Goal: Task Accomplishment & Management: Complete application form

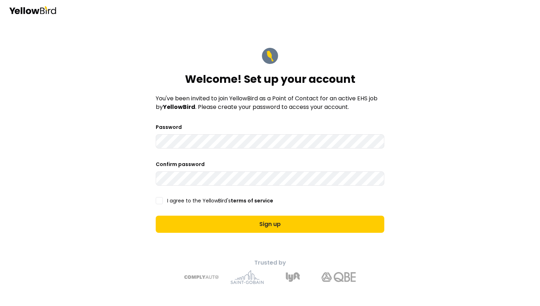
click at [158, 200] on button "I agree to the YellowBird's terms of service" at bounding box center [159, 200] width 7 height 7
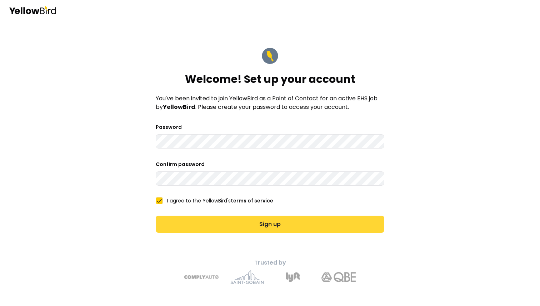
click at [171, 221] on button "Sign up" at bounding box center [270, 224] width 228 height 17
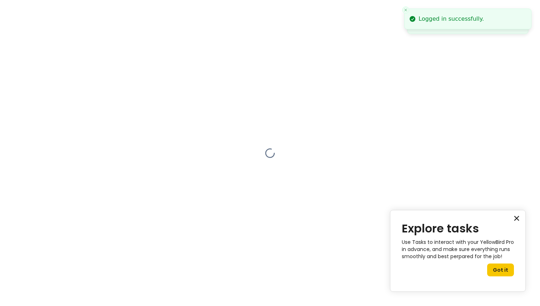
click at [516, 216] on button "×" at bounding box center [516, 217] width 7 height 11
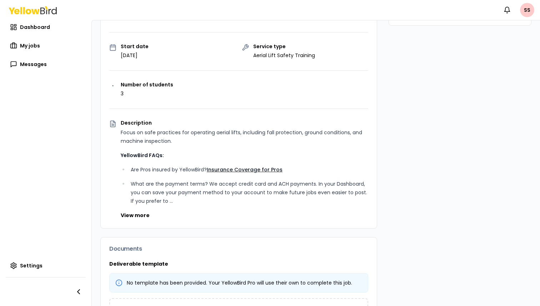
scroll to position [110, 0]
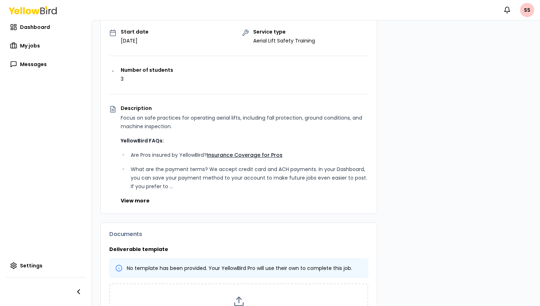
drag, startPoint x: 116, startPoint y: 71, endPoint x: 97, endPoint y: 71, distance: 18.2
click at [97, 71] on div "Job details Company Scott's Totz Location 123 Street Drive, Los Angeles, CA 902…" at bounding box center [316, 182] width 448 height 459
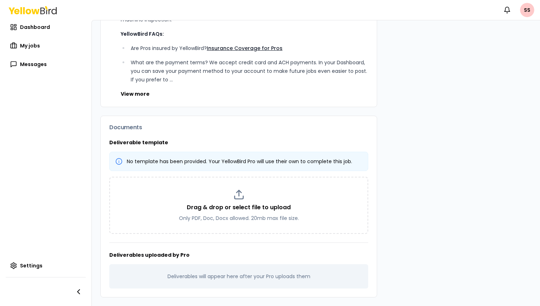
scroll to position [0, 0]
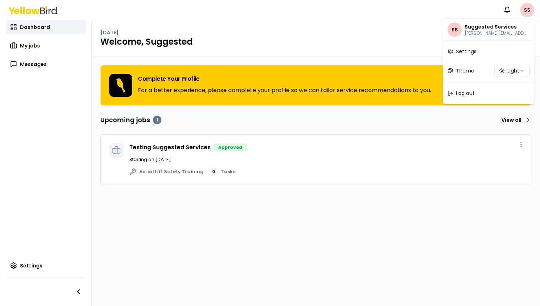
click at [528, 11] on html "Notifications SS Dashboard My jobs Messages Settings Friday, August 15 Welcome,…" at bounding box center [270, 153] width 540 height 306
click at [487, 95] on div "Log out" at bounding box center [488, 93] width 88 height 19
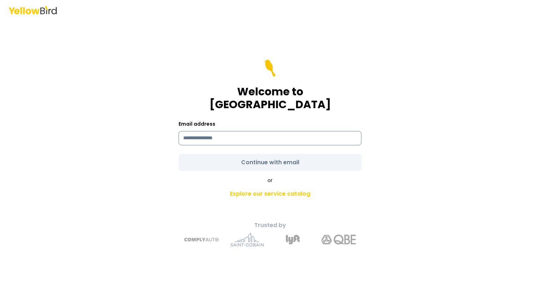
click at [273, 134] on input at bounding box center [269, 138] width 183 height 14
paste input "********"
type input "********"
type input "**********"
click at [261, 153] on form "**********" at bounding box center [269, 115] width 183 height 111
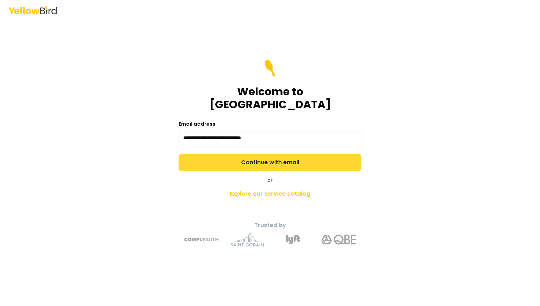
click at [261, 154] on button "Continue with email" at bounding box center [269, 162] width 183 height 17
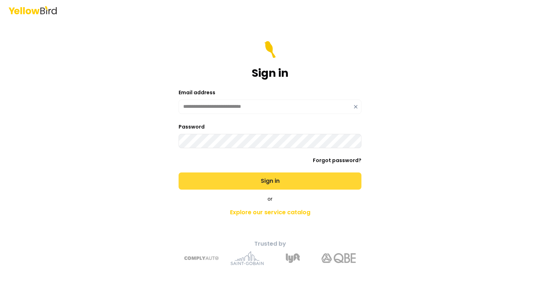
click at [178, 172] on button "Sign in" at bounding box center [269, 180] width 183 height 17
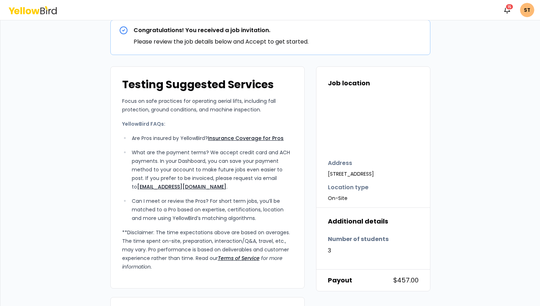
scroll to position [14, 0]
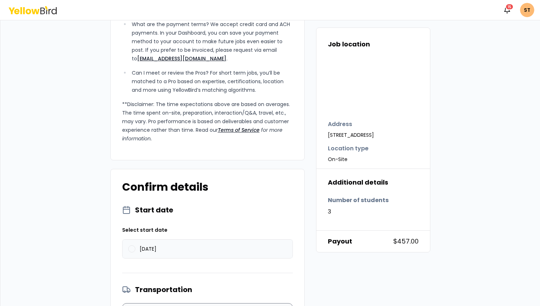
click at [131, 252] on label "08/15/2025" at bounding box center [207, 248] width 170 height 19
click at [131, 252] on button "08/15/2025" at bounding box center [131, 248] width 7 height 7
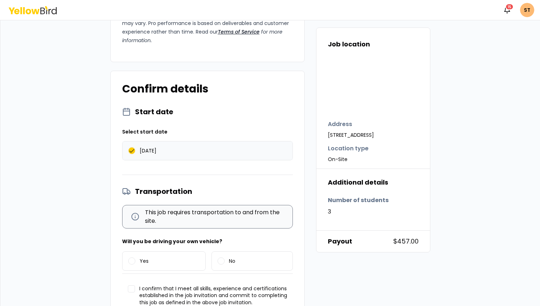
scroll to position [278, 0]
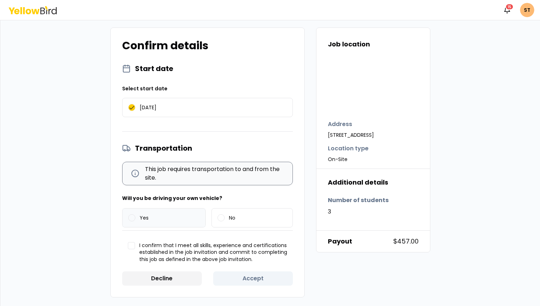
click at [133, 220] on button "Yes" at bounding box center [131, 217] width 7 height 7
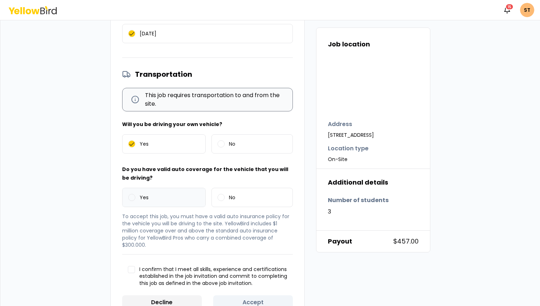
click at [132, 193] on label "Yes" at bounding box center [163, 197] width 83 height 19
click at [132, 194] on button "Yes" at bounding box center [131, 197] width 7 height 7
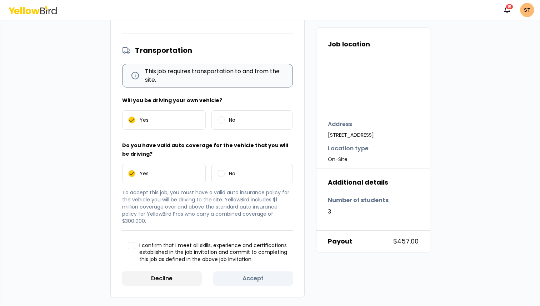
click at [130, 245] on button "I confirm that I meet all skills, experience and certifications established in …" at bounding box center [131, 245] width 7 height 7
click at [238, 283] on button "Accept" at bounding box center [253, 278] width 80 height 14
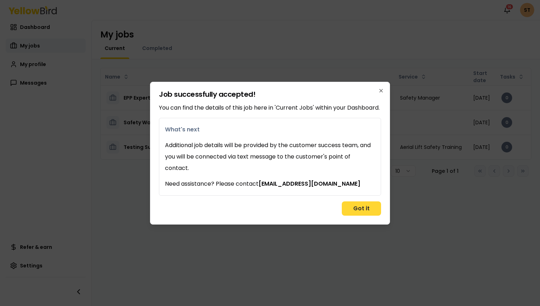
click at [360, 211] on button "Got it" at bounding box center [361, 208] width 39 height 14
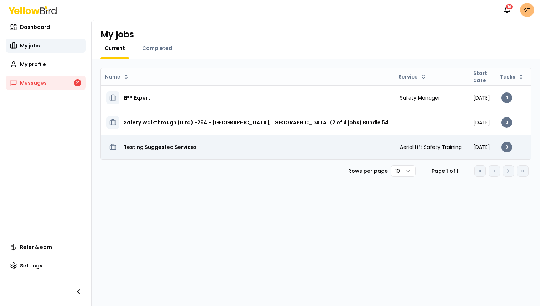
click at [167, 147] on h3 "Testing Suggested Services" at bounding box center [159, 147] width 73 height 13
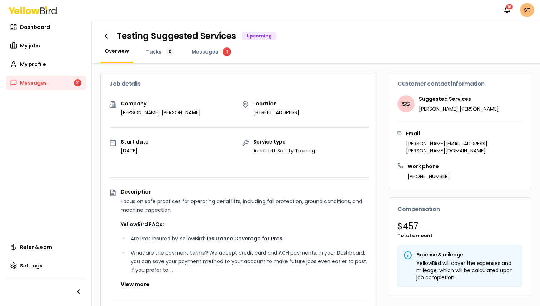
click at [216, 142] on div "Start date August 15, 2025" at bounding box center [172, 146] width 127 height 15
click at [494, 34] on button "[PERSON_NAME] completed" at bounding box center [491, 34] width 79 height 11
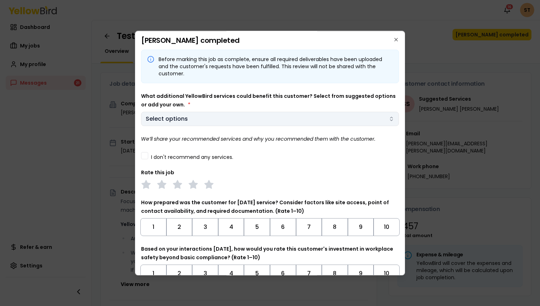
click at [223, 118] on body "Notifications 16 ST Dashboard My jobs My profile Messages 21 Refer & earn Setti…" at bounding box center [270, 179] width 540 height 359
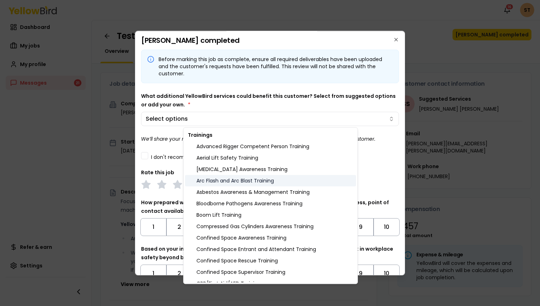
click at [222, 183] on div "Arc Flash and Arc Blast Training" at bounding box center [270, 180] width 171 height 11
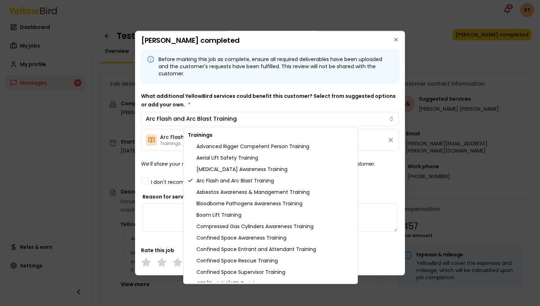
click at [152, 166] on body "Notifications 16 ST Dashboard My jobs My profile Messages 21 Refer & earn Setti…" at bounding box center [270, 179] width 540 height 359
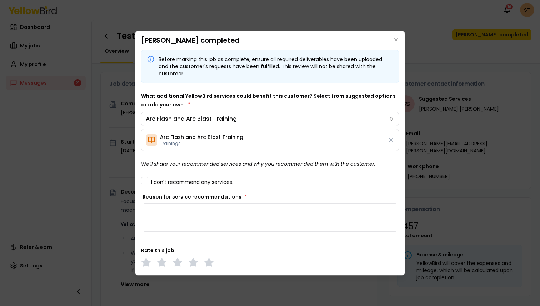
click at [220, 141] on span "Trainings" at bounding box center [201, 144] width 83 height 6
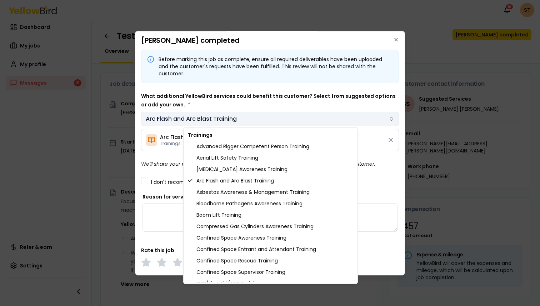
click at [306, 114] on body "Notifications 16 ST Dashboard My jobs My profile Messages 21 Refer & earn Setti…" at bounding box center [270, 179] width 540 height 359
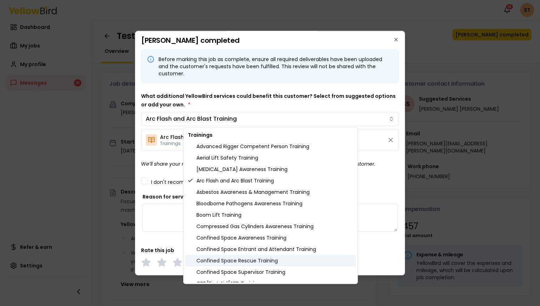
click at [276, 259] on div "Confined Space Rescue Training" at bounding box center [270, 260] width 171 height 11
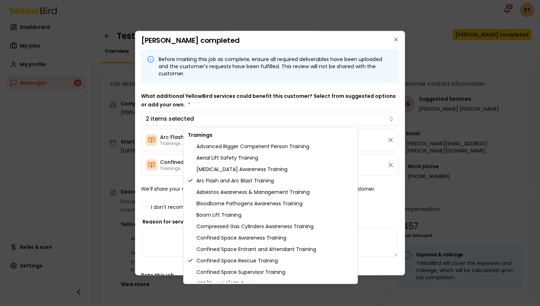
click at [391, 166] on body "Notifications 16 ST Dashboard My jobs My profile Messages 21 Refer & earn Setti…" at bounding box center [270, 179] width 540 height 359
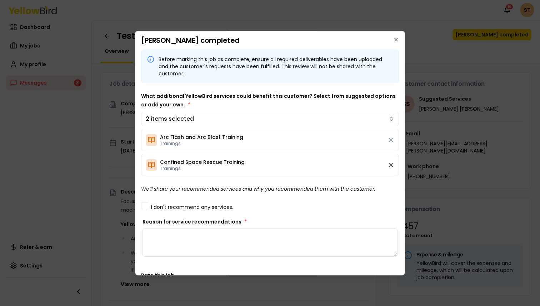
click at [391, 164] on icon at bounding box center [391, 165] width 4 height 4
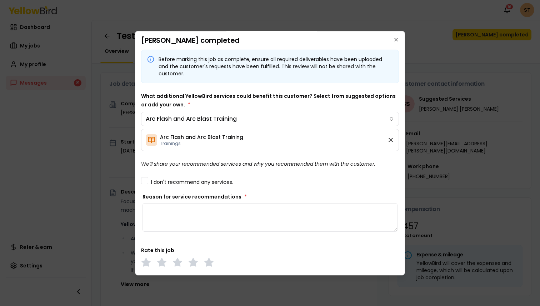
click at [391, 141] on icon at bounding box center [390, 139] width 7 height 7
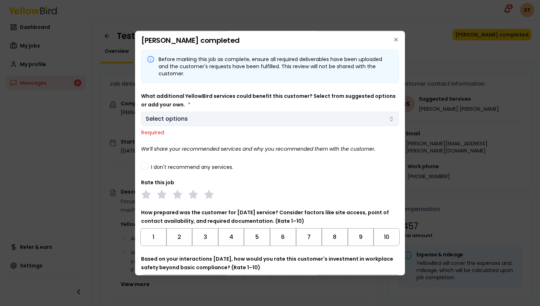
click at [352, 112] on body "Notifications 16 ST Dashboard My jobs My profile Messages 21 Refer & earn Setti…" at bounding box center [270, 179] width 540 height 359
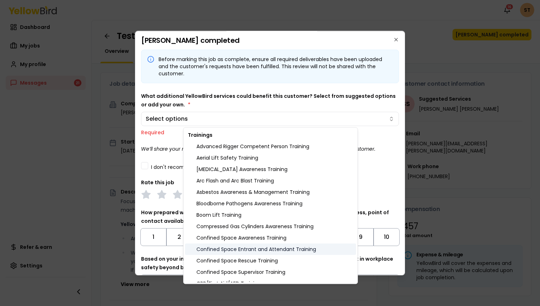
click at [266, 247] on div "Confined Space Entrant and Attendant Training" at bounding box center [270, 248] width 171 height 11
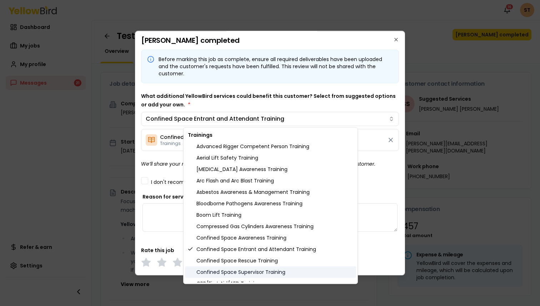
click at [251, 272] on div "Confined Space Supervisor Training" at bounding box center [270, 271] width 171 height 11
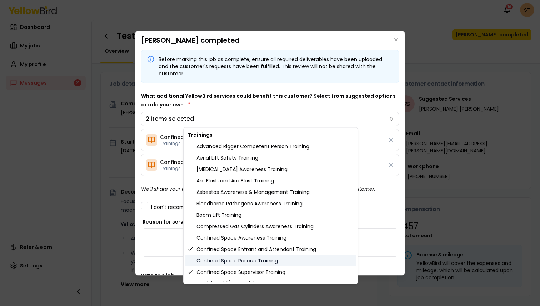
click at [237, 262] on div "Confined Space Rescue Training" at bounding box center [270, 260] width 171 height 11
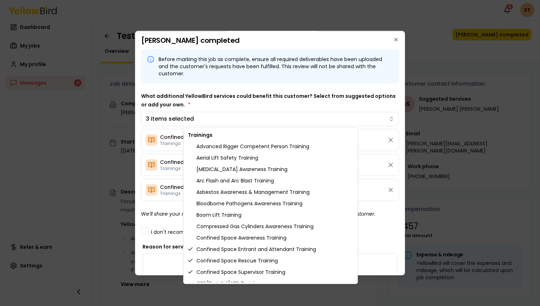
click at [253, 71] on body "Notifications 16 ST Dashboard My jobs My profile Messages 21 Refer & earn Setti…" at bounding box center [270, 179] width 540 height 359
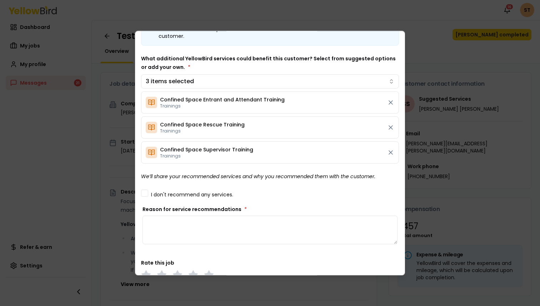
scroll to position [21, 0]
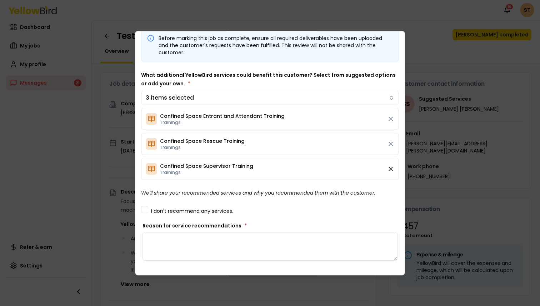
click at [391, 169] on icon at bounding box center [390, 168] width 7 height 7
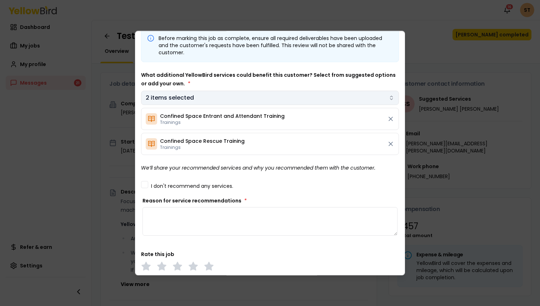
click at [299, 92] on body "Notifications 16 ST Dashboard My jobs My profile Messages 21 Refer & earn Setti…" at bounding box center [270, 179] width 540 height 359
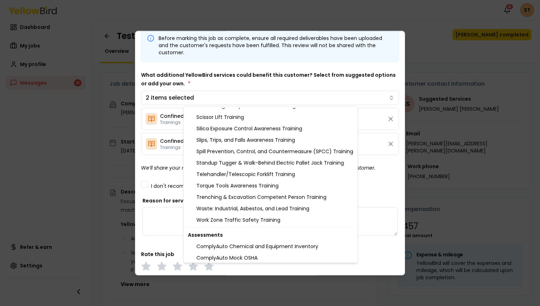
scroll to position [739, 0]
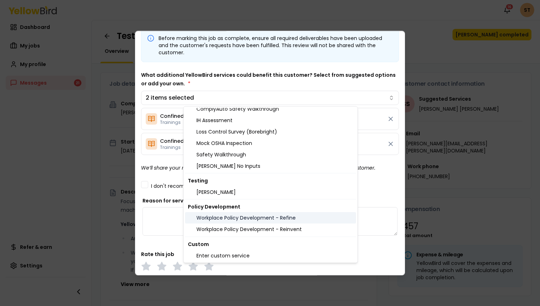
click at [263, 216] on div "Workplace Policy Development - Refine" at bounding box center [270, 217] width 171 height 11
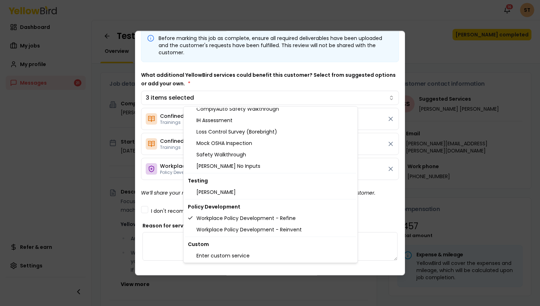
click at [262, 57] on body "Notifications 16 ST Dashboard My jobs My profile Messages 21 Refer & earn Setti…" at bounding box center [270, 179] width 540 height 359
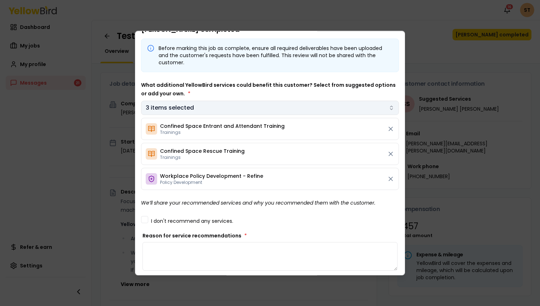
scroll to position [9, 0]
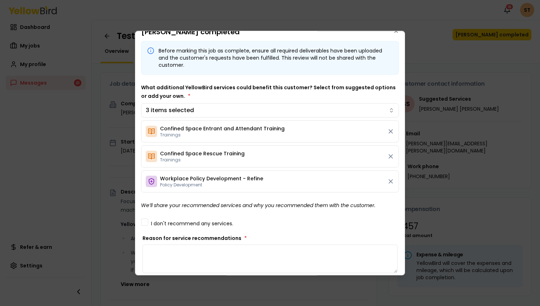
click at [239, 252] on textarea "Reason for service recommendations *" at bounding box center [269, 258] width 255 height 29
paste textarea "**********"
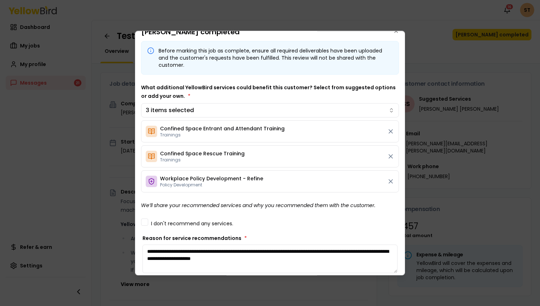
paste textarea "**********"
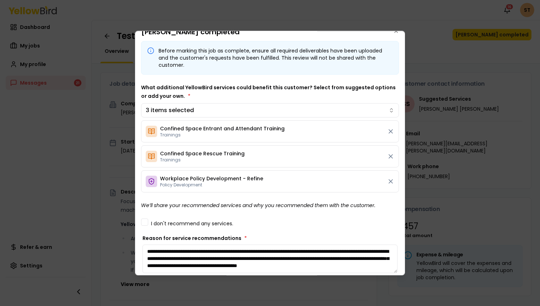
scroll to position [18, 0]
paste textarea "**********"
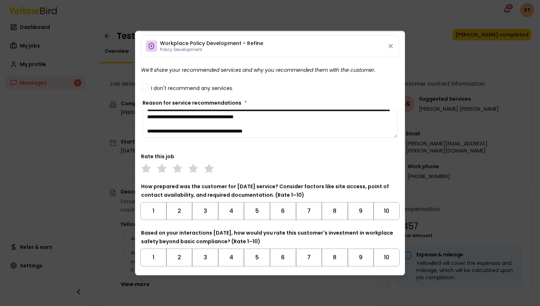
scroll to position [145, 0]
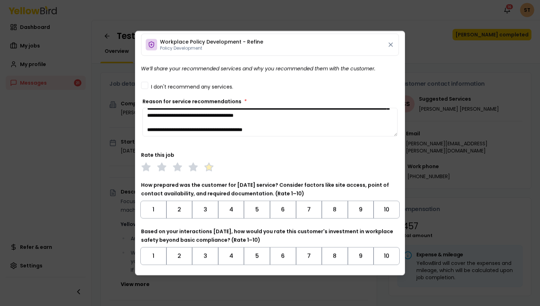
type textarea "**********"
click at [208, 165] on polygon at bounding box center [209, 167] width 8 height 8
click at [390, 210] on button "10" at bounding box center [386, 210] width 26 height 18
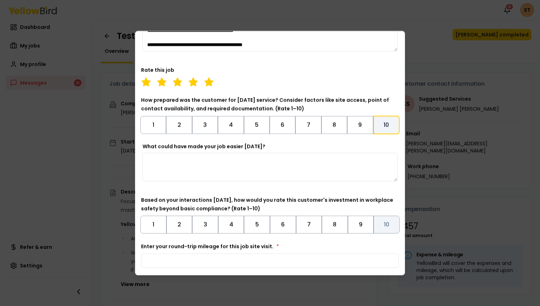
scroll to position [236, 0]
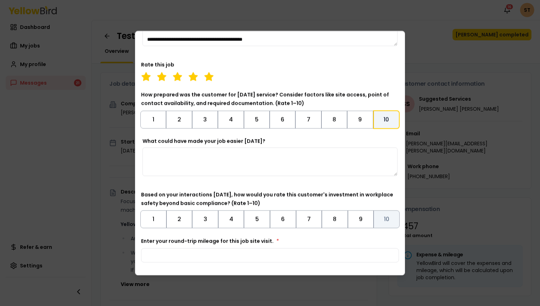
click at [388, 221] on button "10" at bounding box center [386, 219] width 26 height 18
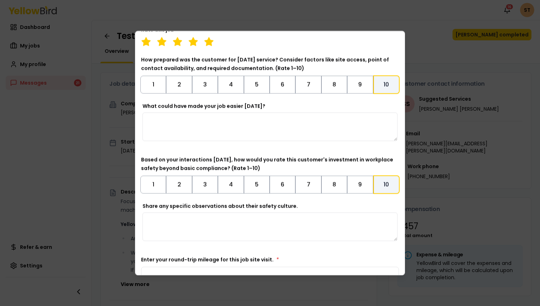
scroll to position [311, 0]
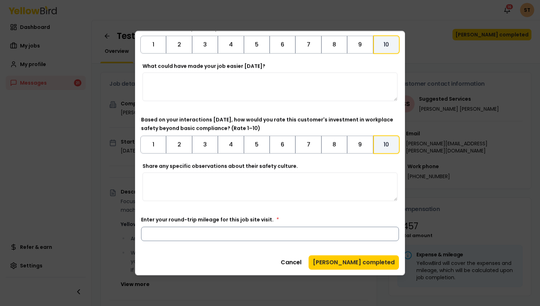
click at [368, 235] on input "Enter your round-trip mileage for this job site visit. *" at bounding box center [270, 234] width 258 height 14
type input "**"
click at [365, 262] on button "Mark job completed" at bounding box center [353, 262] width 90 height 14
